Goal: Task Accomplishment & Management: Use online tool/utility

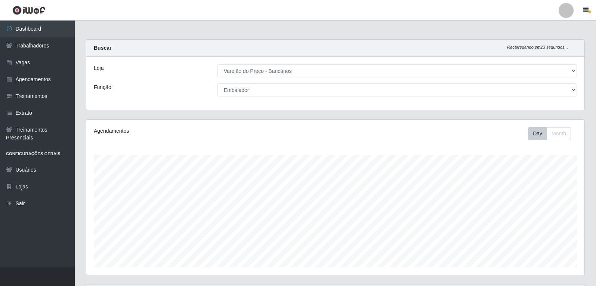
select select "157"
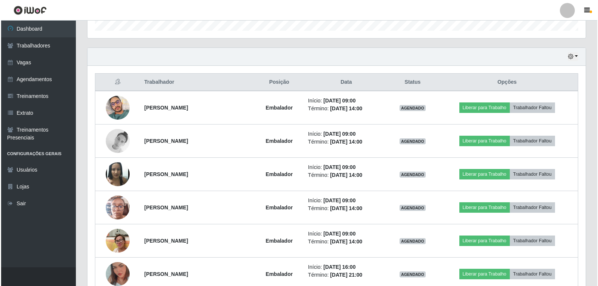
scroll to position [223, 0]
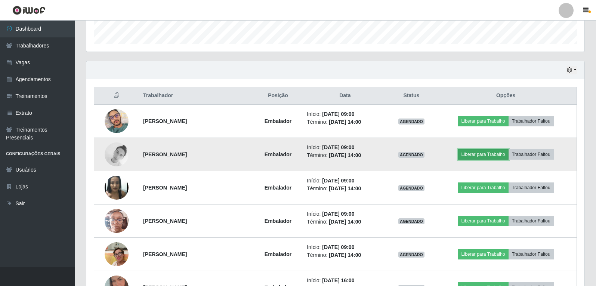
click at [483, 155] on button "Liberar para Trabalho" at bounding box center [483, 154] width 50 height 10
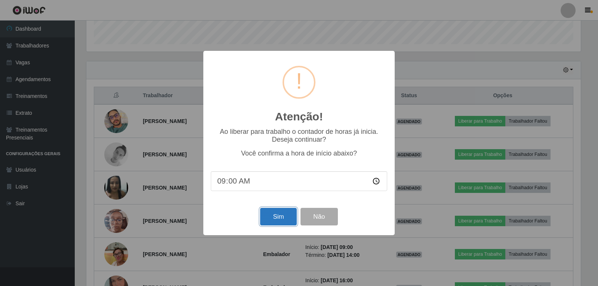
click at [277, 222] on button "Sim" at bounding box center [278, 217] width 36 height 18
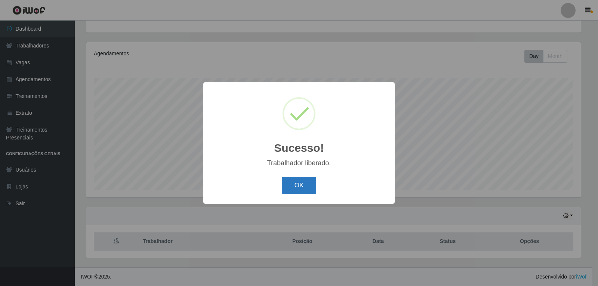
click at [301, 189] on button "OK" at bounding box center [299, 186] width 35 height 18
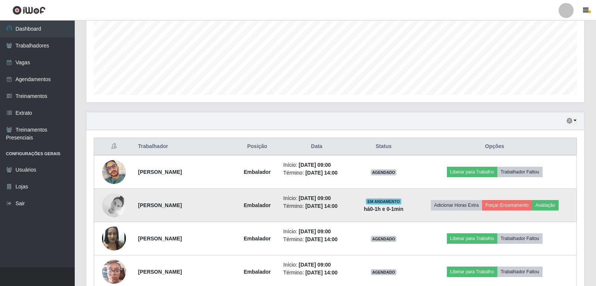
scroll to position [189, 0]
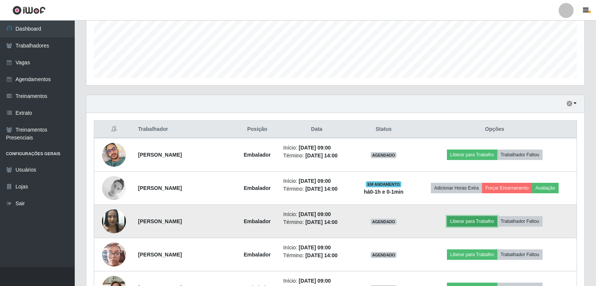
click at [472, 220] on button "Liberar para Trabalho" at bounding box center [472, 221] width 50 height 10
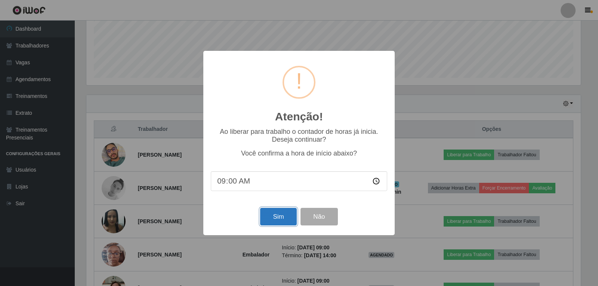
click at [279, 220] on button "Sim" at bounding box center [278, 217] width 36 height 18
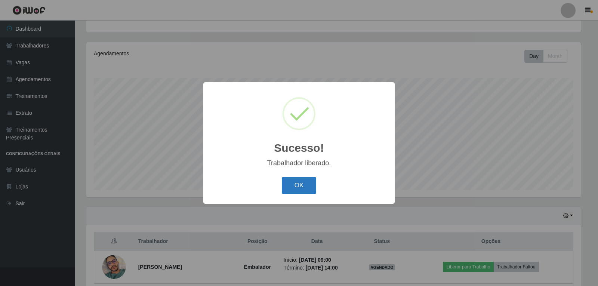
click at [304, 182] on button "OK" at bounding box center [299, 186] width 35 height 18
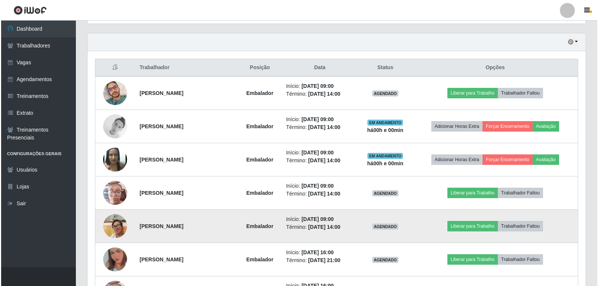
scroll to position [264, 0]
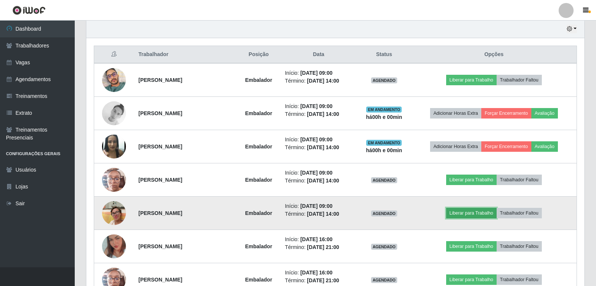
click at [484, 215] on button "Liberar para Trabalho" at bounding box center [471, 213] width 50 height 10
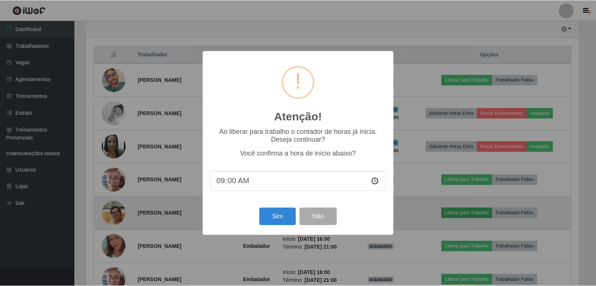
scroll to position [155, 494]
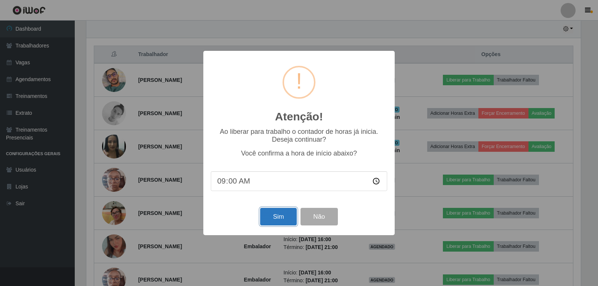
click at [281, 223] on button "Sim" at bounding box center [278, 217] width 36 height 18
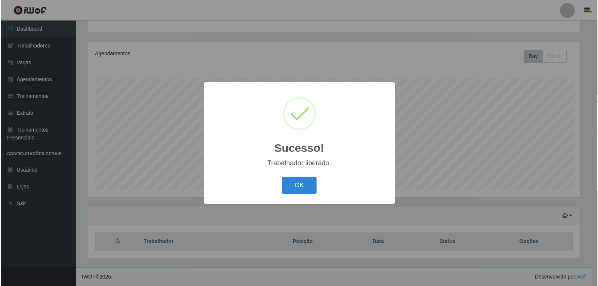
scroll to position [0, 0]
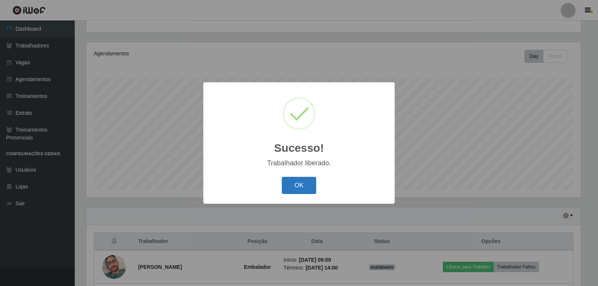
click at [297, 182] on button "OK" at bounding box center [299, 186] width 35 height 18
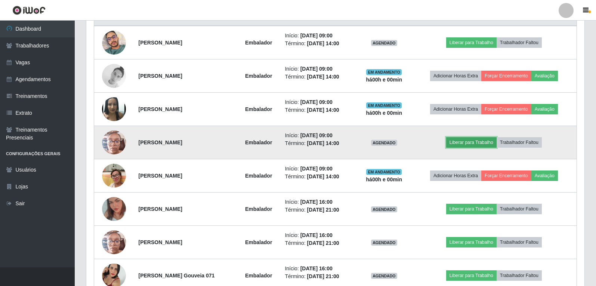
click at [480, 143] on button "Liberar para Trabalho" at bounding box center [471, 142] width 50 height 10
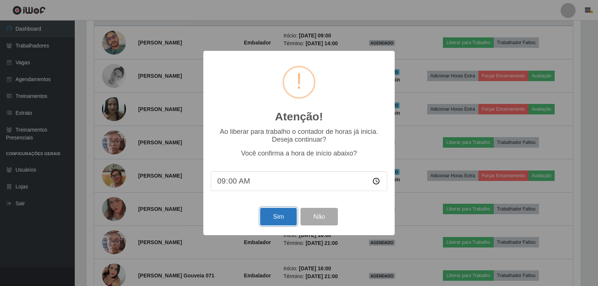
click at [278, 222] on button "Sim" at bounding box center [278, 217] width 36 height 18
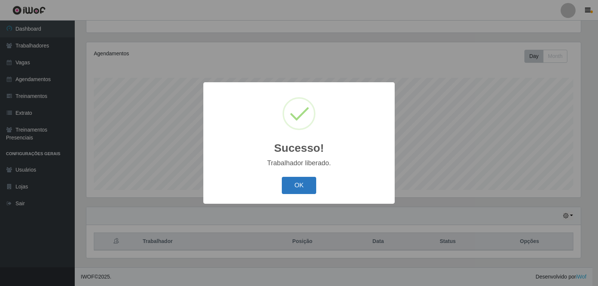
click at [298, 179] on button "OK" at bounding box center [299, 186] width 35 height 18
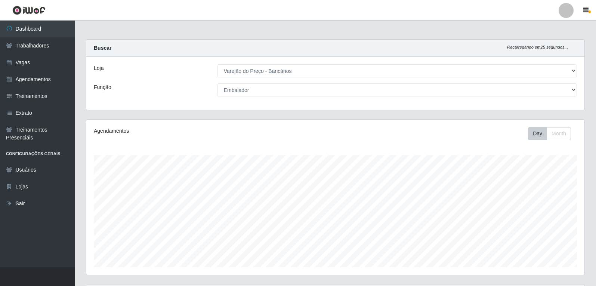
click at [282, 97] on div "Loja [Selecione...] Varejão do Preço - Bancários Função [Selecione...] Auxiliar…" at bounding box center [335, 83] width 498 height 53
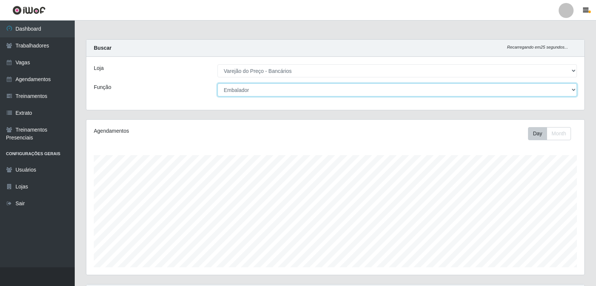
click at [279, 92] on select "[Selecione...] Auxiliar de Estacionamento Auxiliar de Estacionamento + Auxiliar…" at bounding box center [396, 89] width 359 height 13
click at [217, 83] on select "[Selecione...] Auxiliar de Estacionamento Auxiliar de Estacionamento + Auxiliar…" at bounding box center [396, 89] width 359 height 13
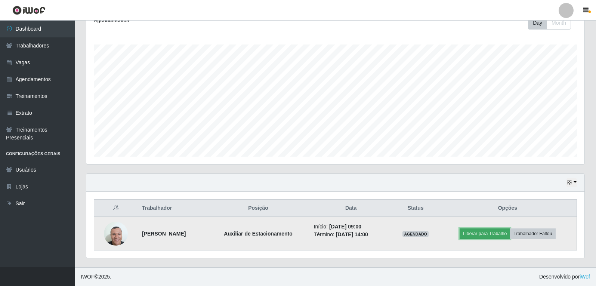
click at [490, 238] on button "Liberar para Trabalho" at bounding box center [485, 233] width 50 height 10
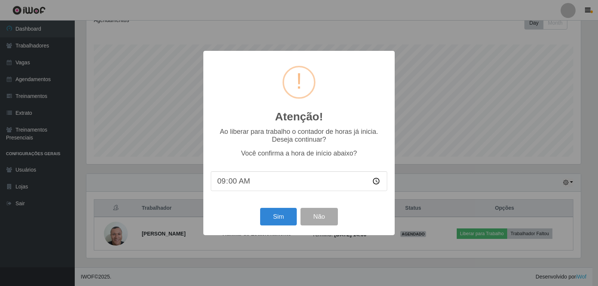
click at [272, 207] on div "Atenção! × Ao liberar para trabalho o contador de horas já inicia. Deseja conti…" at bounding box center [298, 143] width 191 height 184
click at [272, 211] on button "Sim" at bounding box center [278, 217] width 36 height 18
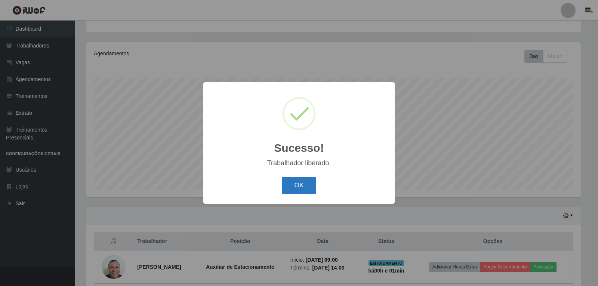
click at [302, 179] on button "OK" at bounding box center [299, 186] width 35 height 18
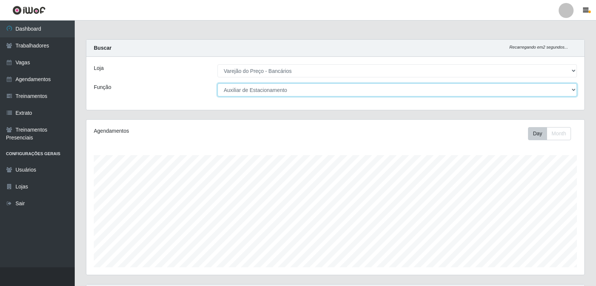
click at [300, 90] on select "[Selecione...] Auxiliar de Estacionamento Auxiliar de Estacionamento + Auxiliar…" at bounding box center [396, 89] width 359 height 13
select select "1"
click at [217, 83] on select "[Selecione...] Auxiliar de Estacionamento Auxiliar de Estacionamento + Auxiliar…" at bounding box center [396, 89] width 359 height 13
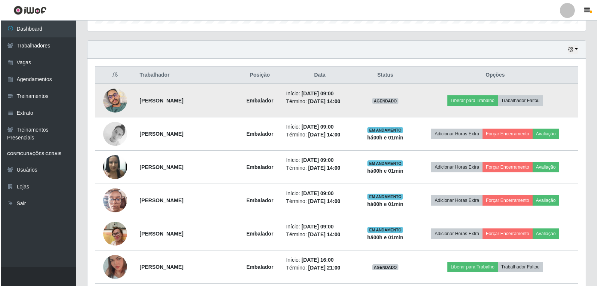
scroll to position [262, 0]
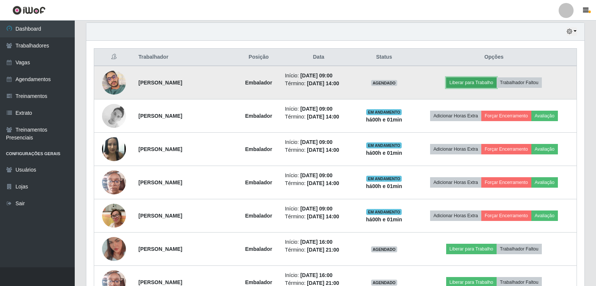
click at [485, 85] on button "Liberar para Trabalho" at bounding box center [471, 82] width 50 height 10
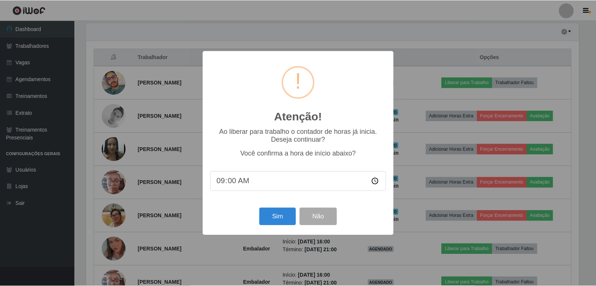
scroll to position [155, 494]
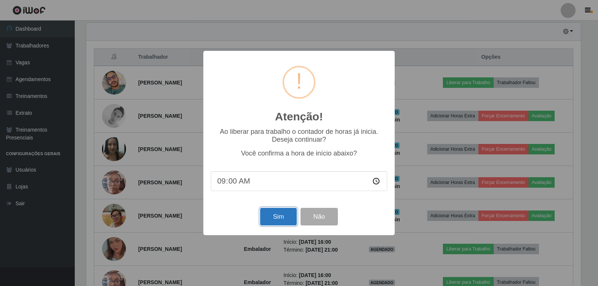
click at [282, 225] on button "Sim" at bounding box center [278, 217] width 36 height 18
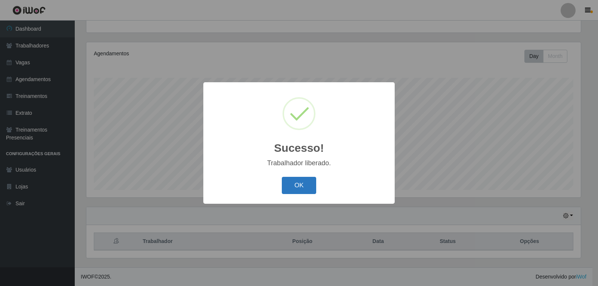
click at [304, 188] on button "OK" at bounding box center [299, 186] width 35 height 18
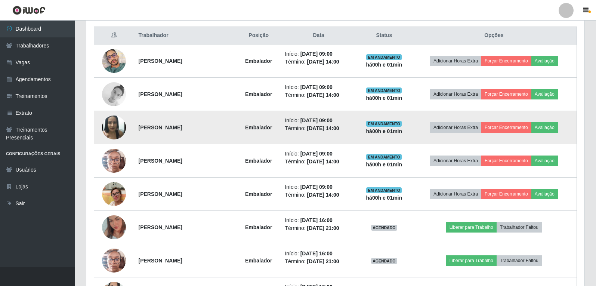
scroll to position [302, 0]
